Goal: Find specific page/section: Find specific page/section

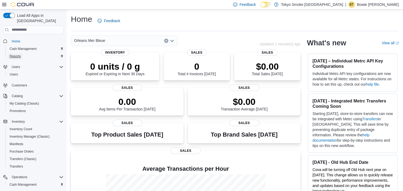
click at [13, 54] on span "Reports" at bounding box center [15, 56] width 11 height 4
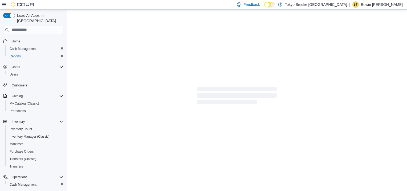
click at [369, 5] on p "Bowie Thibodeau" at bounding box center [382, 4] width 42 height 6
click at [367, 52] on span "Sign Out" at bounding box center [368, 50] width 14 height 5
